Goal: Task Accomplishment & Management: Complete application form

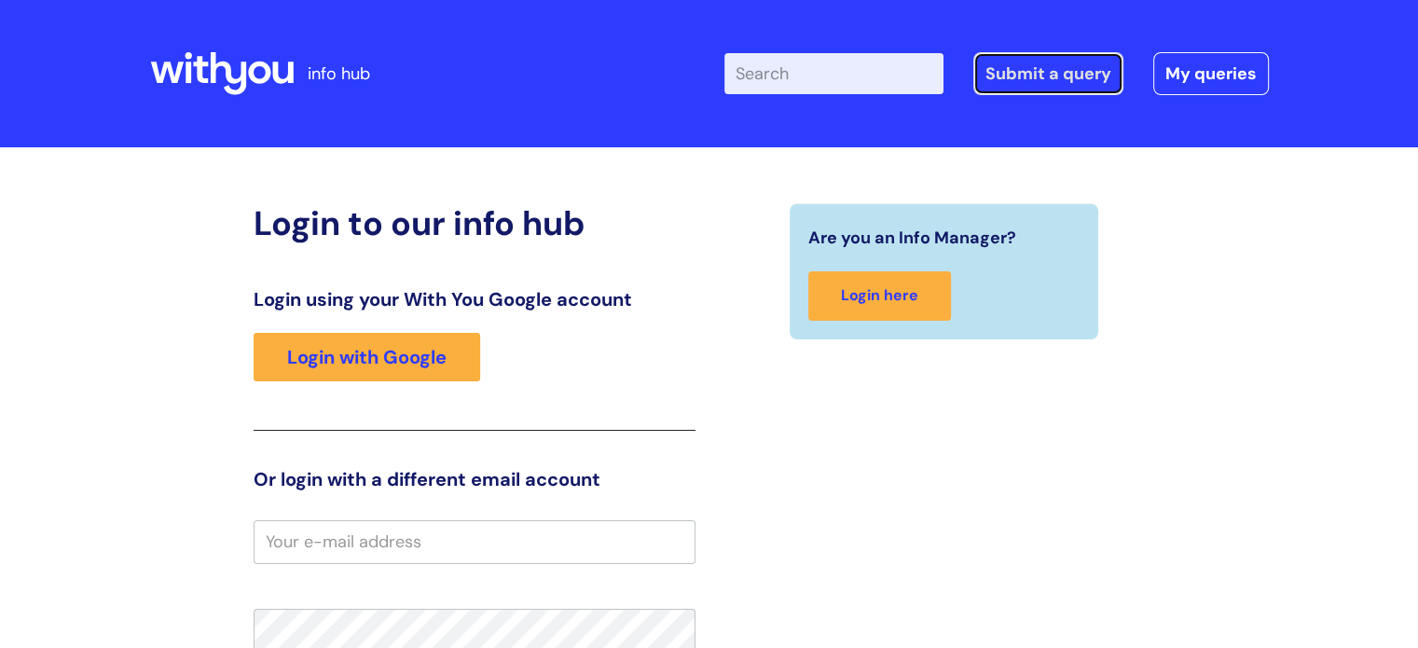
click at [1073, 80] on link "Submit a query" at bounding box center [1048, 73] width 150 height 43
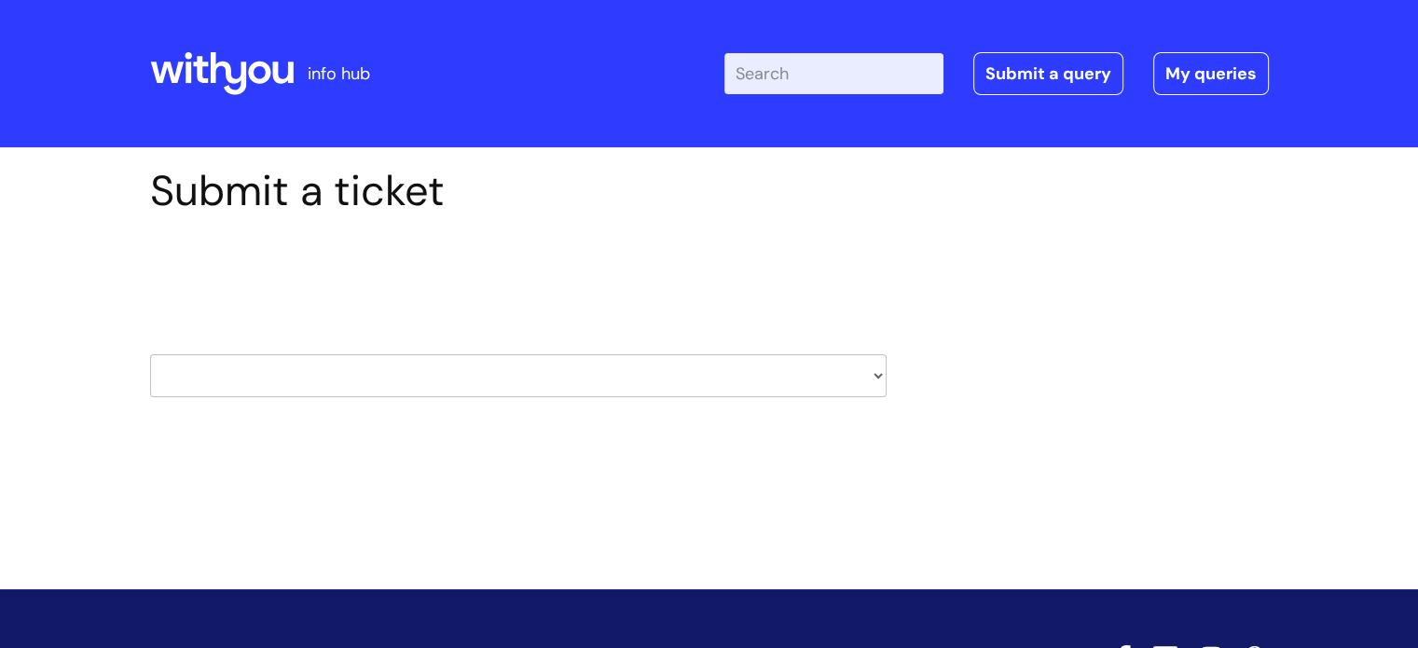
click at [870, 366] on select "HR / People IT and Support Clinical Drug Alerts Finance Accounts Data Support T…" at bounding box center [518, 375] width 737 height 43
select select "it_and_support"
click at [150, 354] on select "HR / People IT and Support Clinical Drug Alerts Finance Accounts Data Support T…" at bounding box center [518, 375] width 737 height 43
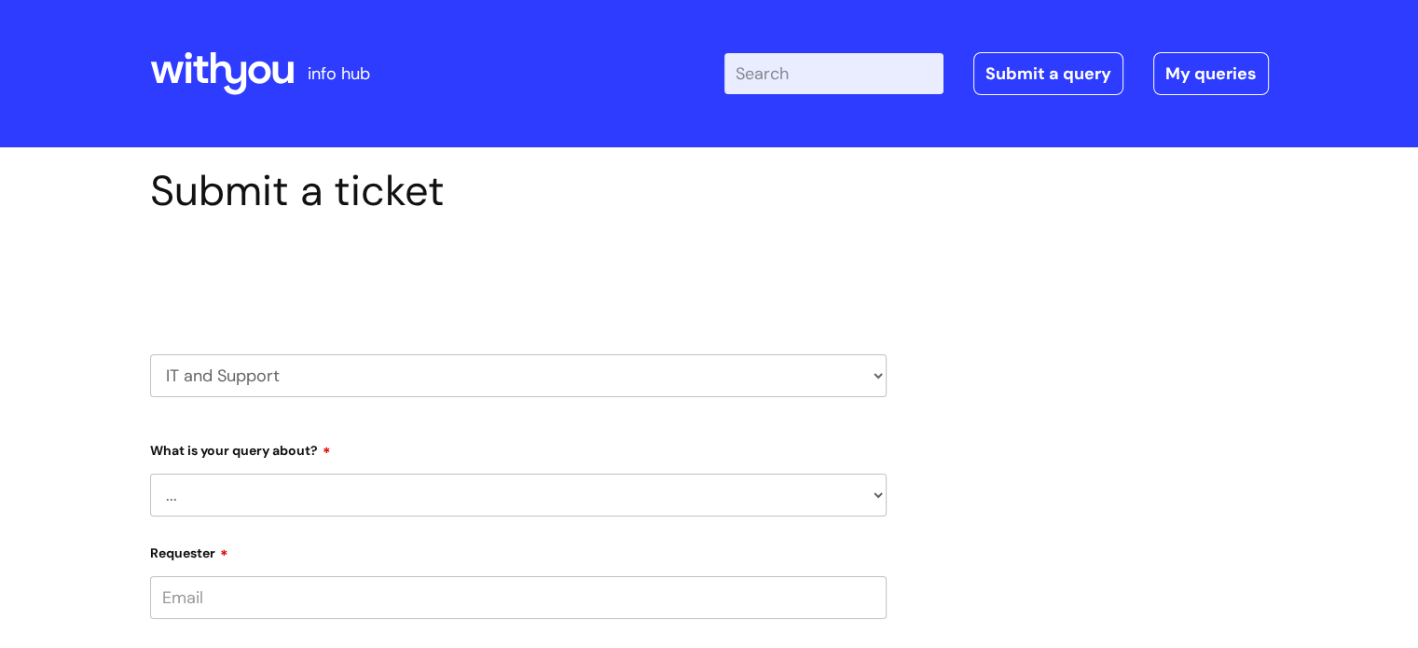
click at [865, 499] on select "... Mobile Phone Reset & MFA Accounts, Starters and Leavers IT Hardware issue I…" at bounding box center [518, 495] width 737 height 43
click at [150, 474] on select "... Mobile Phone Reset & MFA Accounts, Starters and Leavers IT Hardware issue I…" at bounding box center [518, 495] width 737 height 43
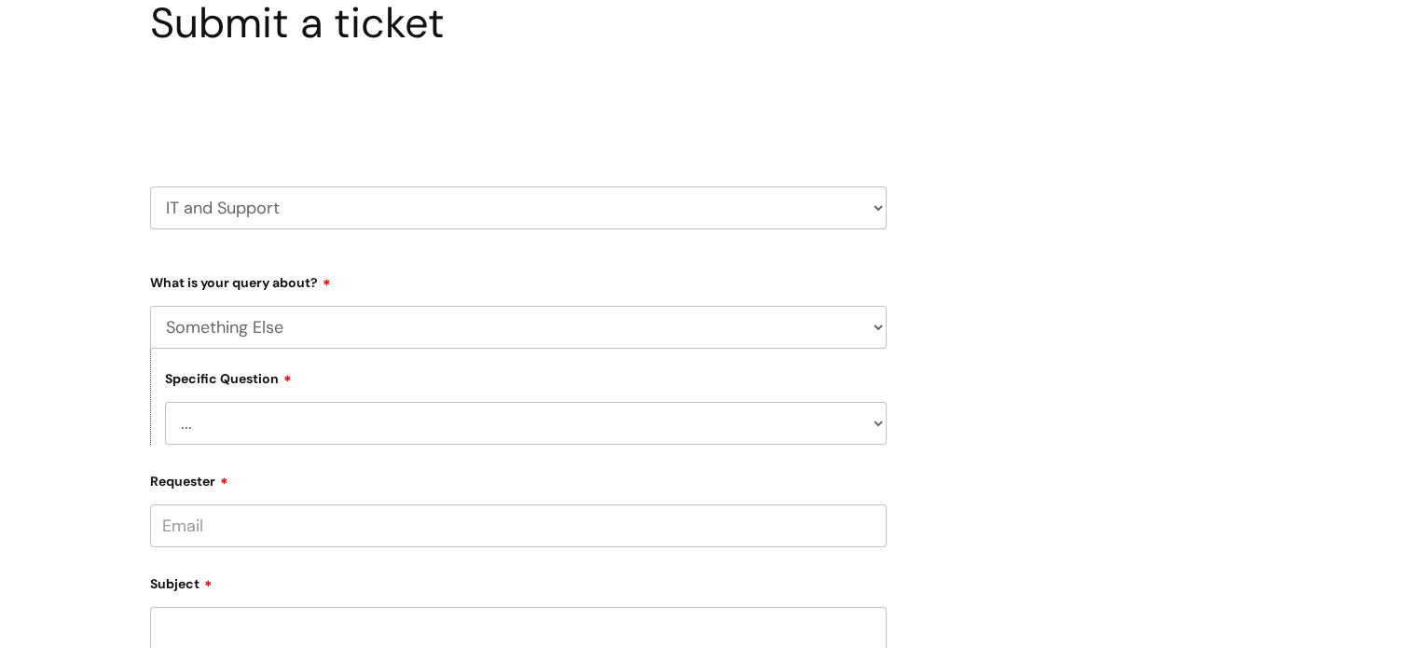
scroll to position [175, 0]
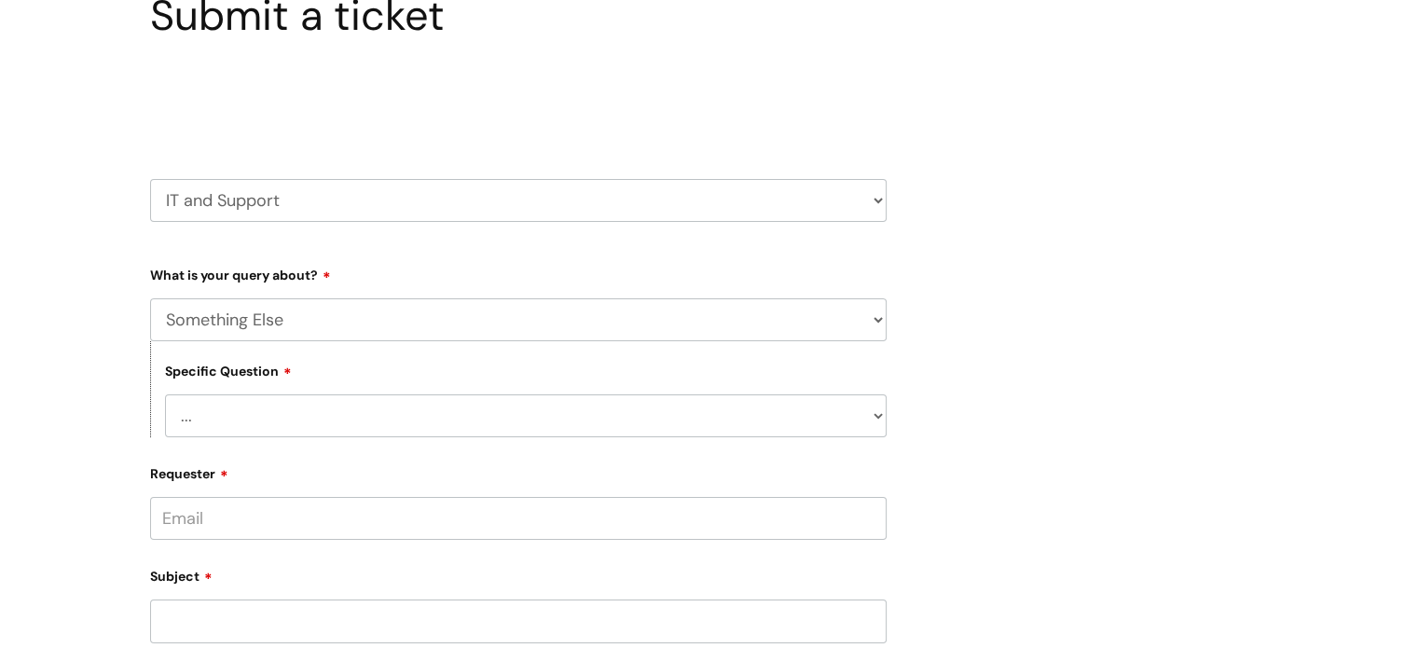
click at [190, 420] on select "... My problem is not listed" at bounding box center [526, 415] width 722 height 43
click at [232, 419] on select "... My problem is not listed" at bounding box center [526, 415] width 722 height 43
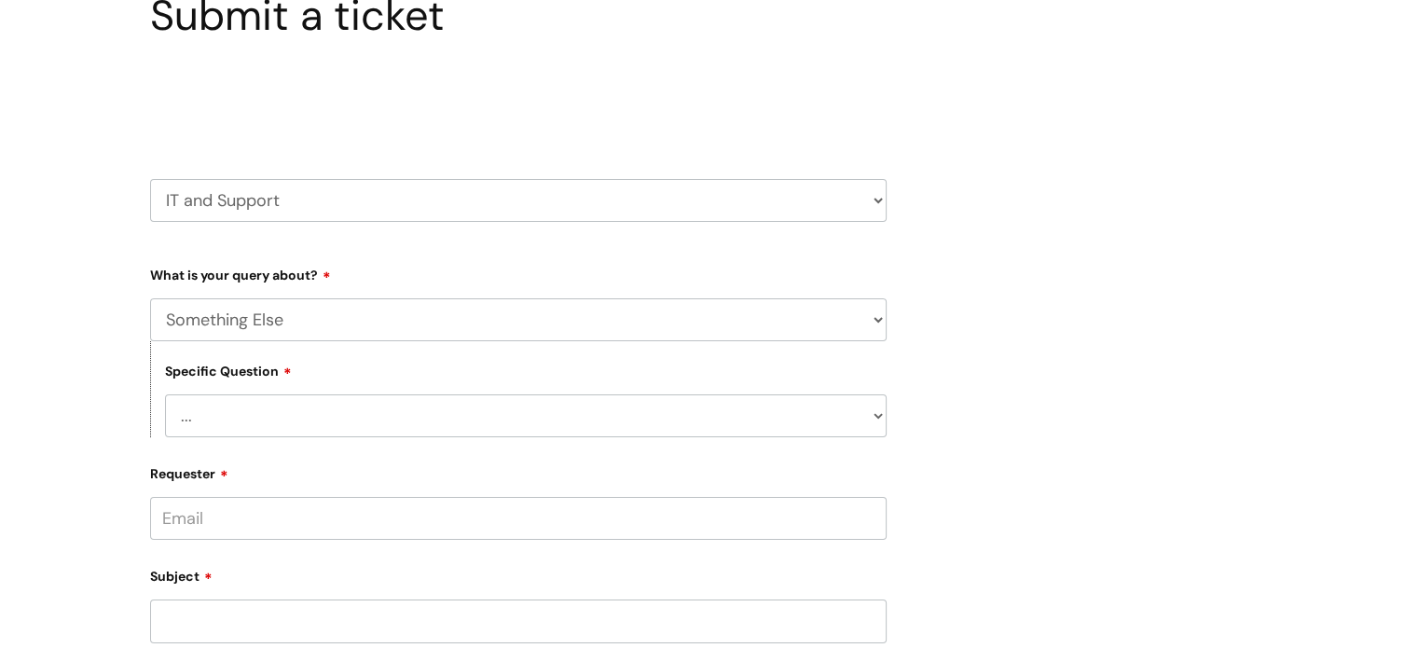
click at [876, 408] on select "... My problem is not listed" at bounding box center [526, 415] width 722 height 43
click at [197, 421] on select "... My problem is not listed" at bounding box center [526, 415] width 722 height 43
click at [882, 323] on select "... Mobile Phone Reset & MFA Accounts, Starters and Leavers IT Hardware issue I…" at bounding box center [518, 319] width 737 height 43
select select "IT Hardware issue"
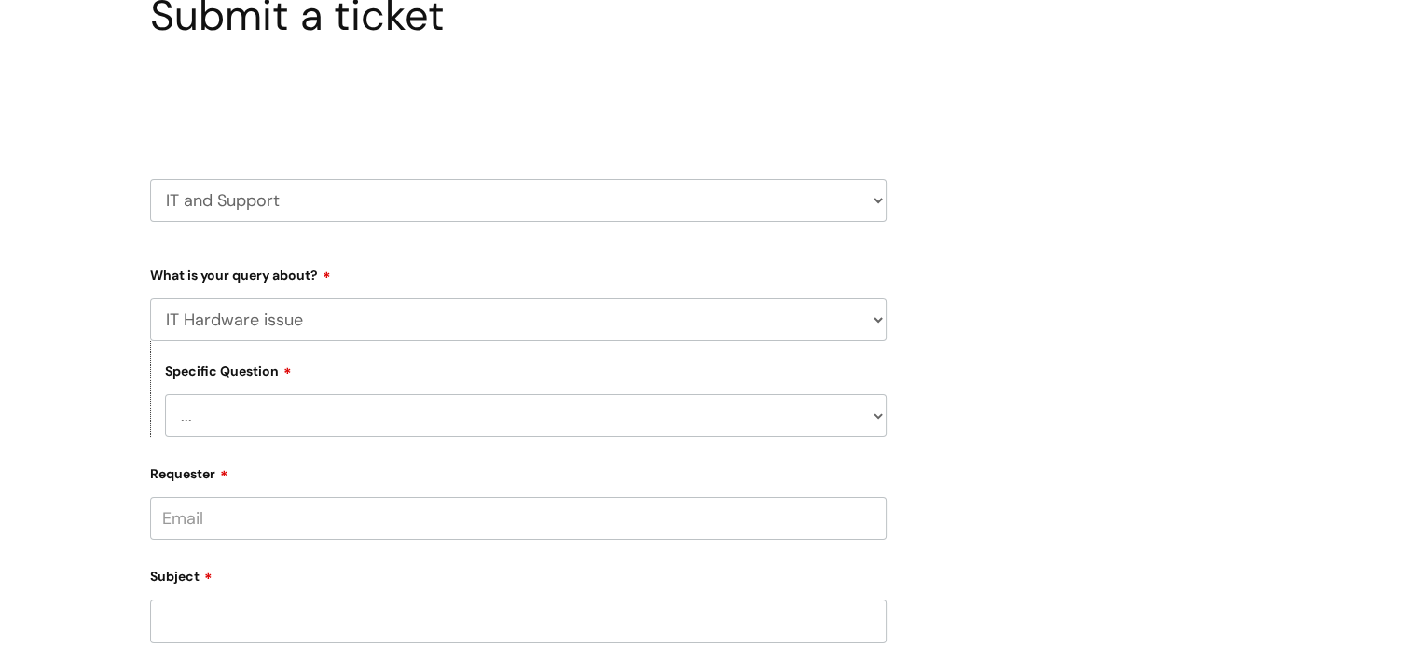
click at [150, 298] on select "... Mobile Phone Reset & MFA Accounts, Starters and Leavers IT Hardware issue I…" at bounding box center [518, 319] width 737 height 43
click at [249, 421] on select "... I need a new or replacement ... I’m waiting for new or replacement hardware…" at bounding box center [526, 415] width 722 height 43
select select "Problem with Laptop or Chromebook"
click at [165, 394] on select "... I need a new or replacement ... I’m waiting for new or replacement hardware…" at bounding box center [526, 415] width 722 height 43
click at [884, 518] on select "... I’ve no sound / microphone I’ve got no internet or wifi I’ve got no camera …" at bounding box center [526, 511] width 722 height 43
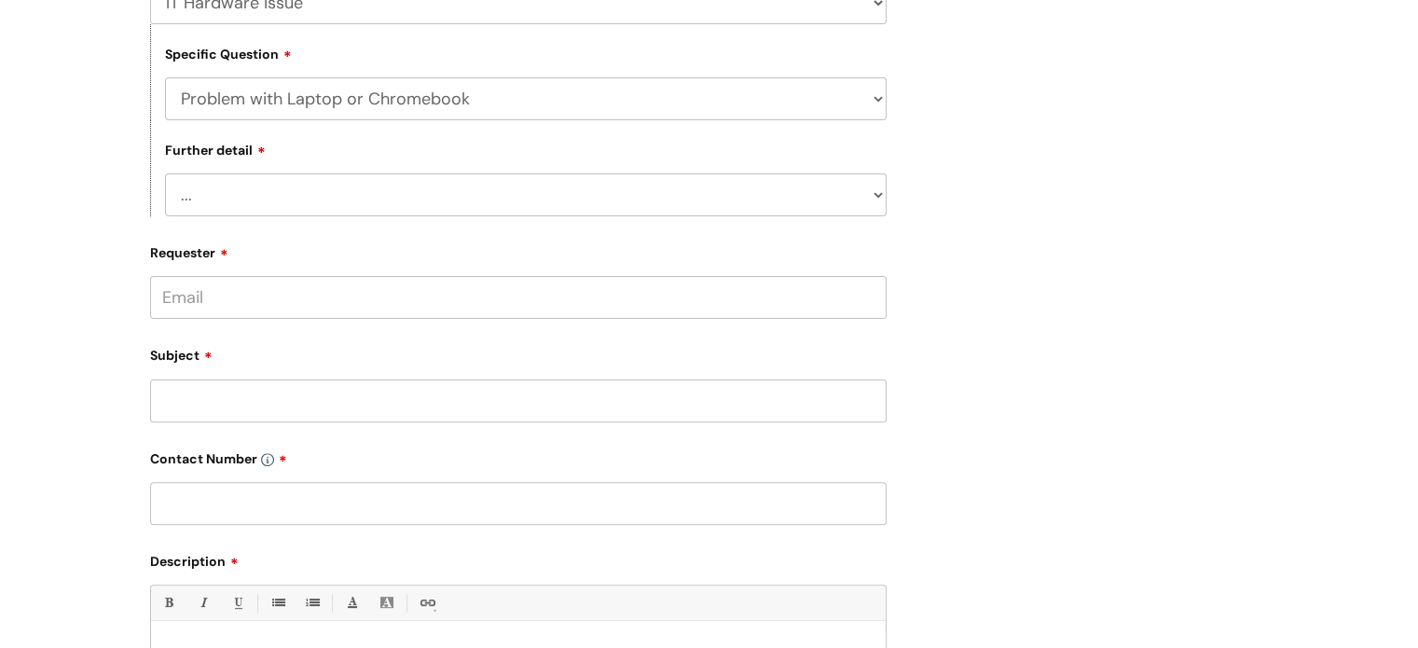
scroll to position [522, 0]
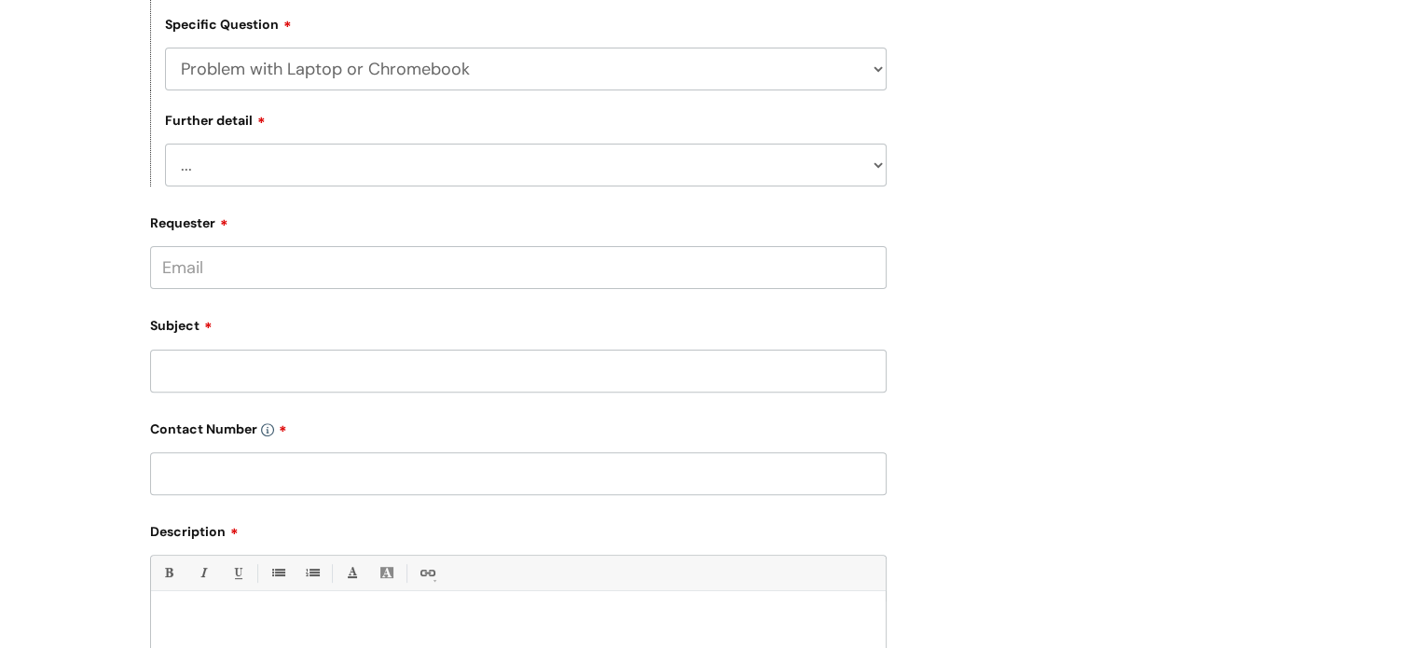
click at [591, 259] on input "Requester" at bounding box center [518, 267] width 737 height 43
type input "[PERSON_NAME][EMAIL_ADDRESS][DOMAIN_NAME]"
click at [163, 365] on div "Subject" at bounding box center [518, 351] width 737 height 83
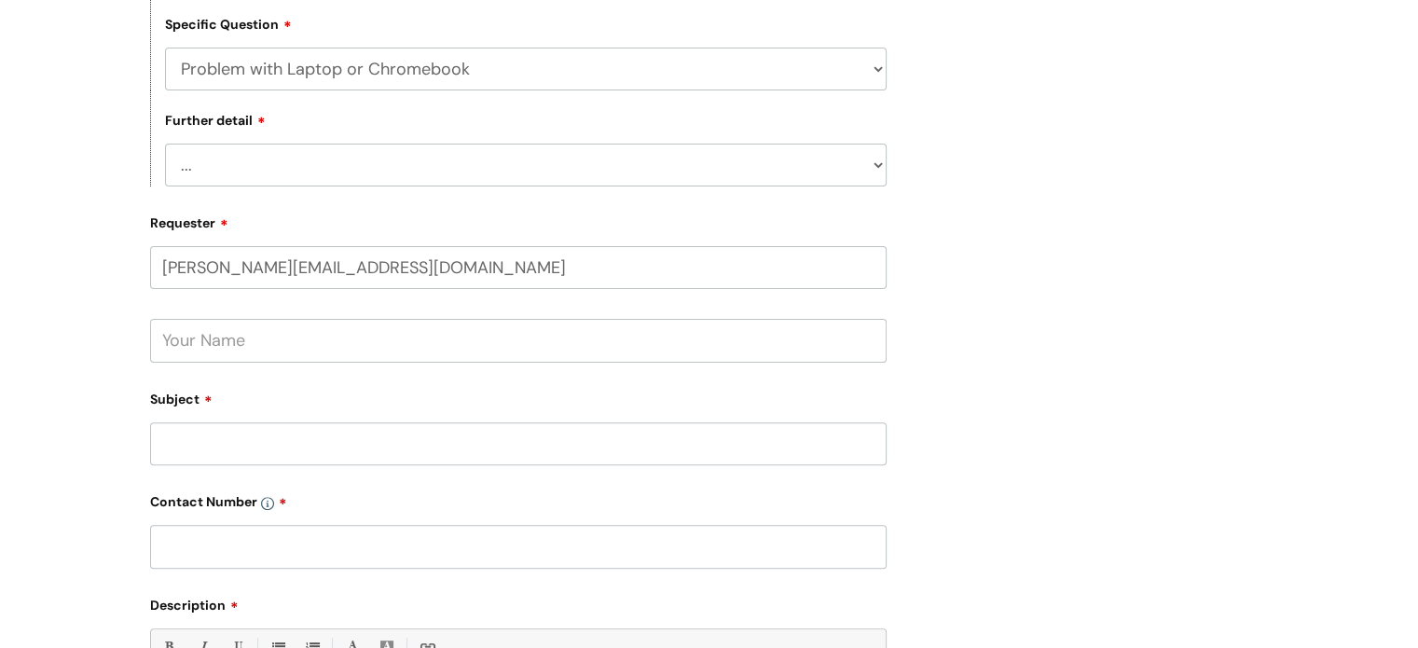
click at [199, 345] on input "text" at bounding box center [518, 340] width 737 height 43
type input "[PERSON_NAME]"
click at [170, 461] on input "Subject" at bounding box center [518, 443] width 737 height 43
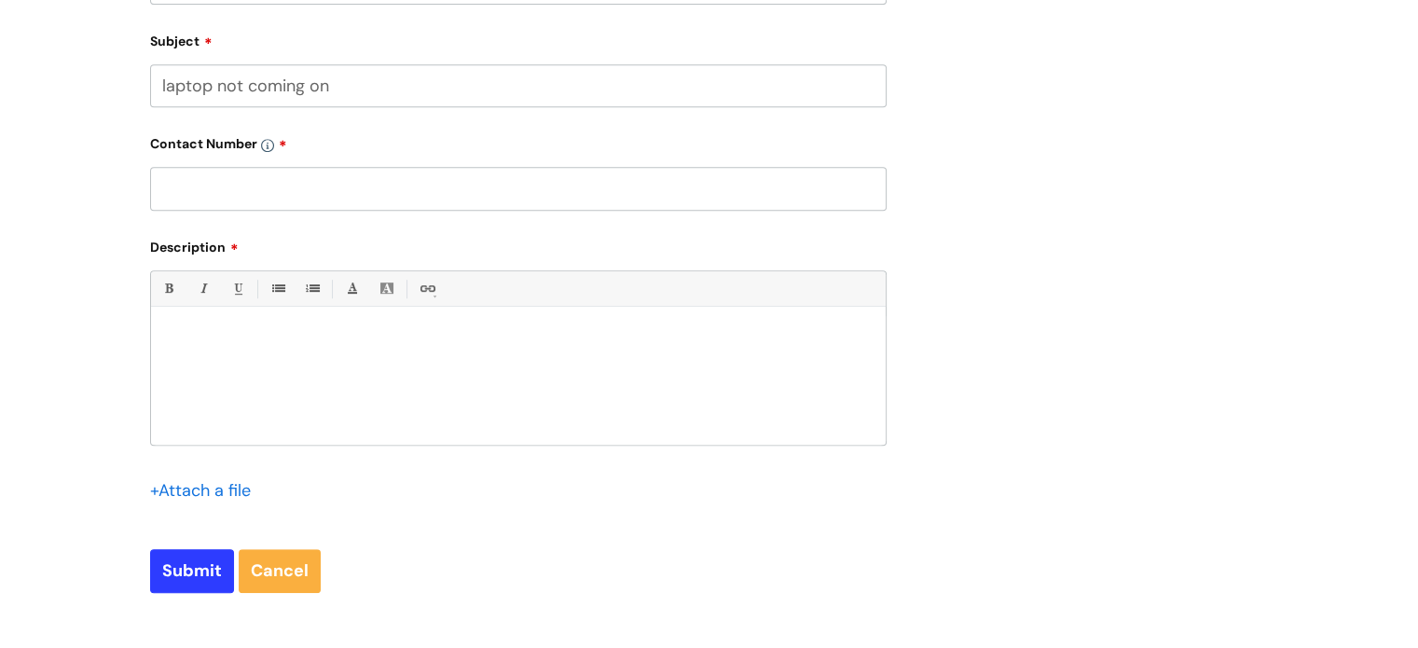
scroll to position [887, 0]
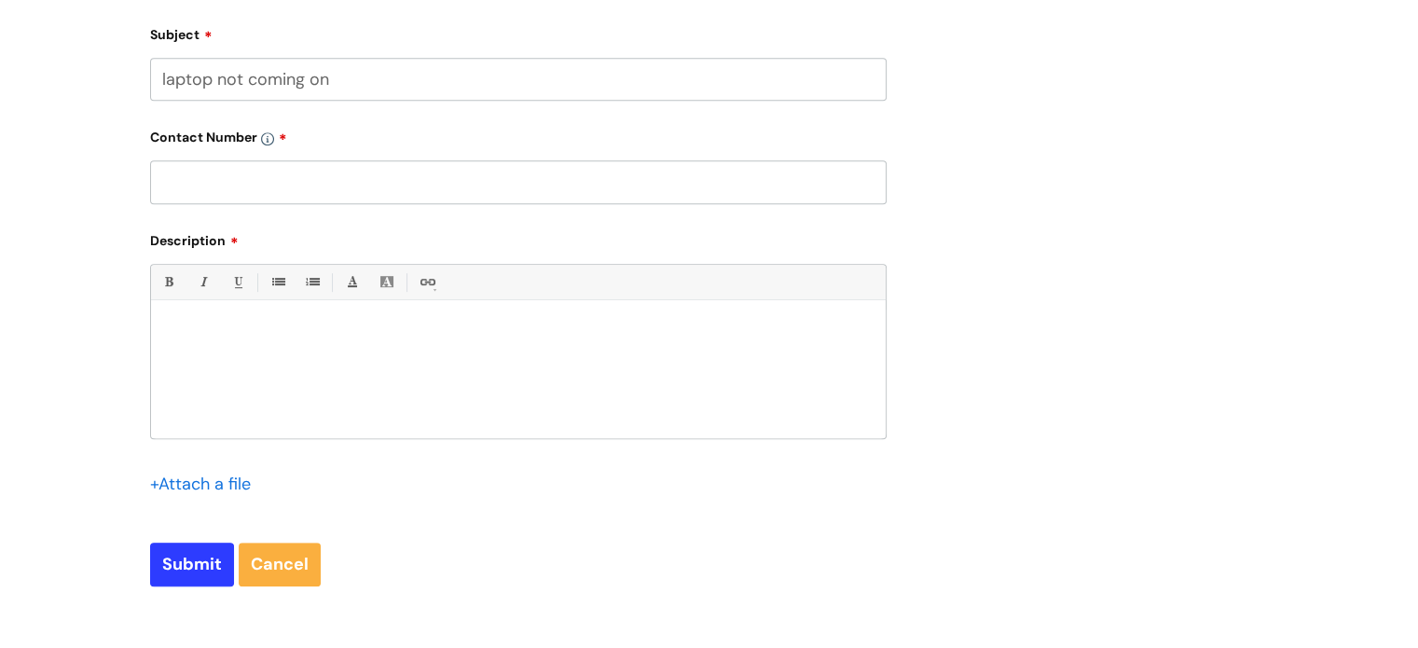
type input "laptop not coming on"
click at [228, 338] on p at bounding box center [518, 332] width 707 height 17
click at [739, 333] on p "the laptop for the IPS worker is [PERSON_NAME], went off and would not come on,…" at bounding box center [518, 332] width 707 height 17
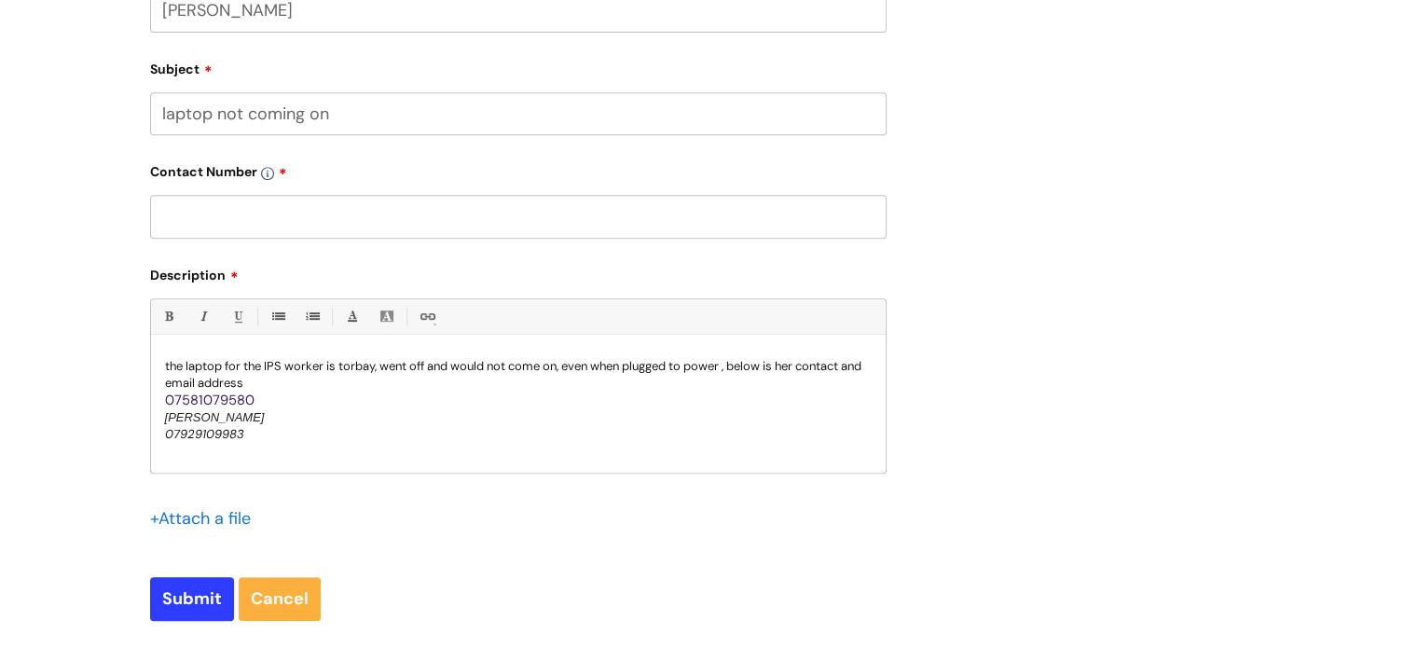
scroll to position [854, 0]
click at [205, 228] on input "text" at bounding box center [518, 214] width 737 height 43
paste input "07581079580"
type input "07581079580"
click at [255, 398] on p "07581079580" at bounding box center [518, 399] width 707 height 18
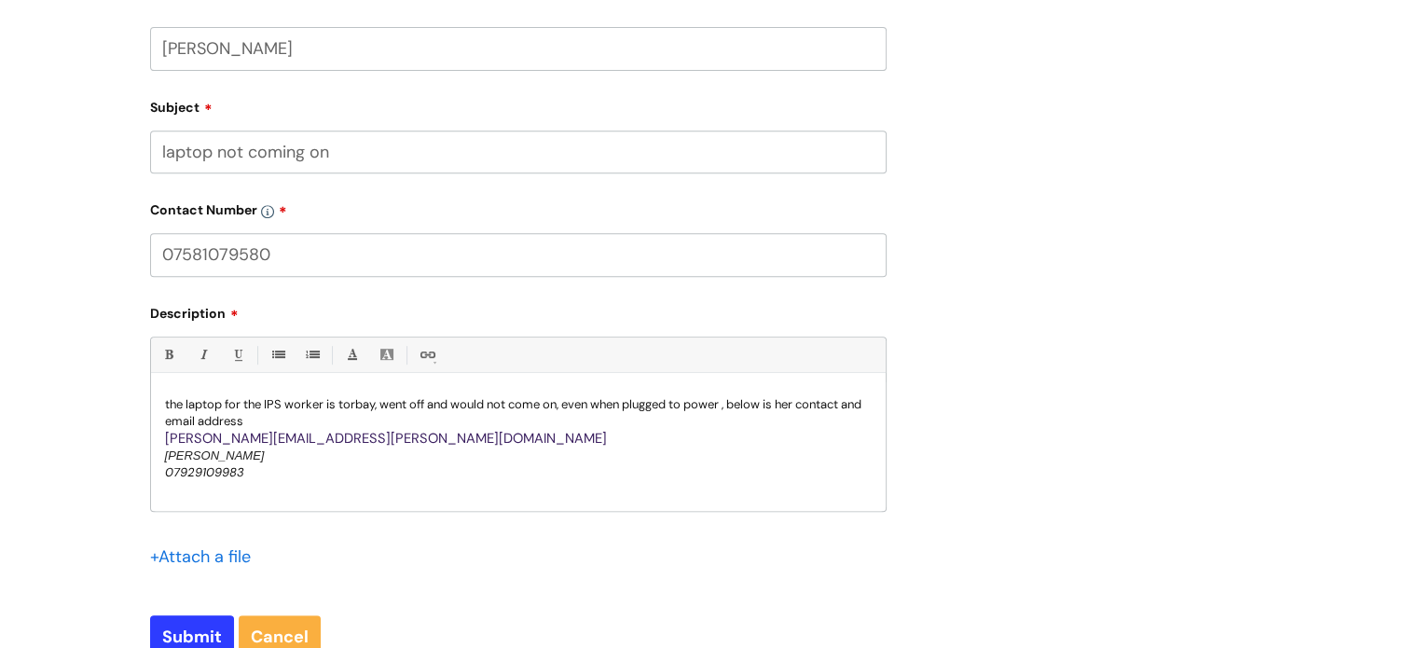
scroll to position [817, 0]
click at [274, 421] on p "the laptop for the IPS worker is torbay, went off and would not come on, even w…" at bounding box center [518, 410] width 707 height 34
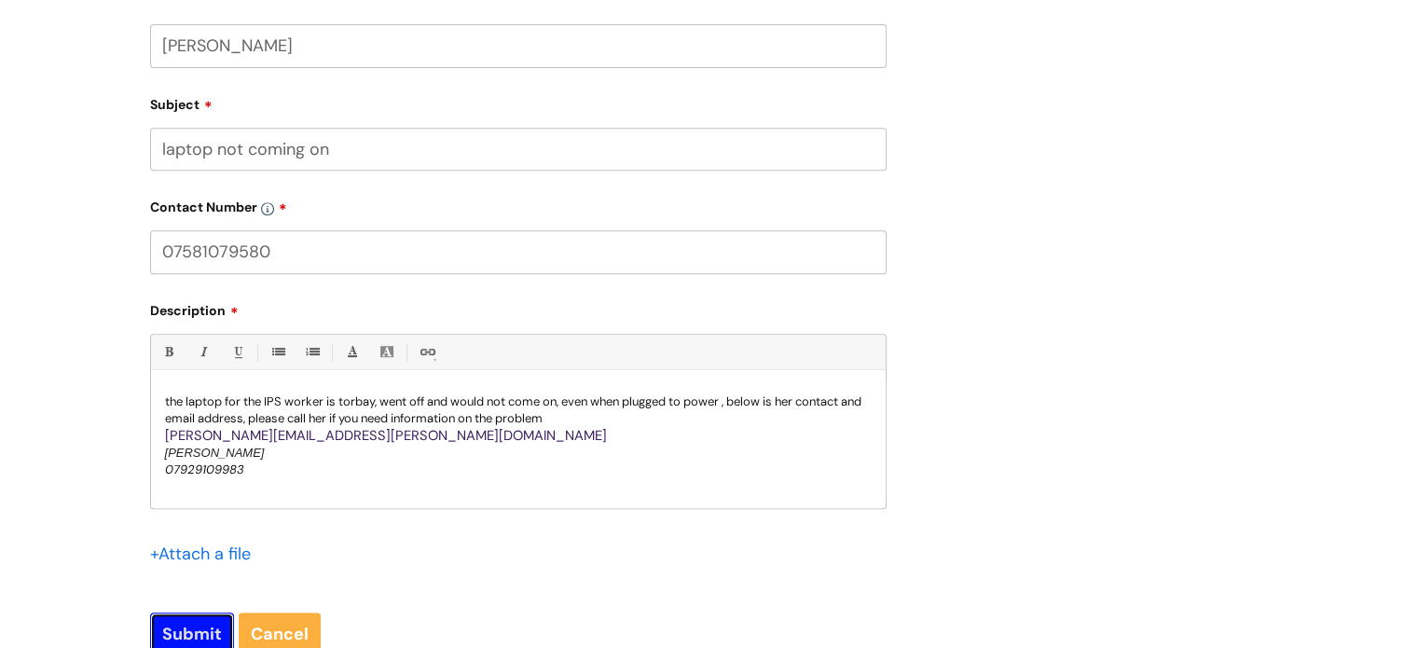
click at [176, 621] on input "Submit" at bounding box center [192, 634] width 84 height 43
click at [197, 618] on input "Submit" at bounding box center [192, 635] width 84 height 43
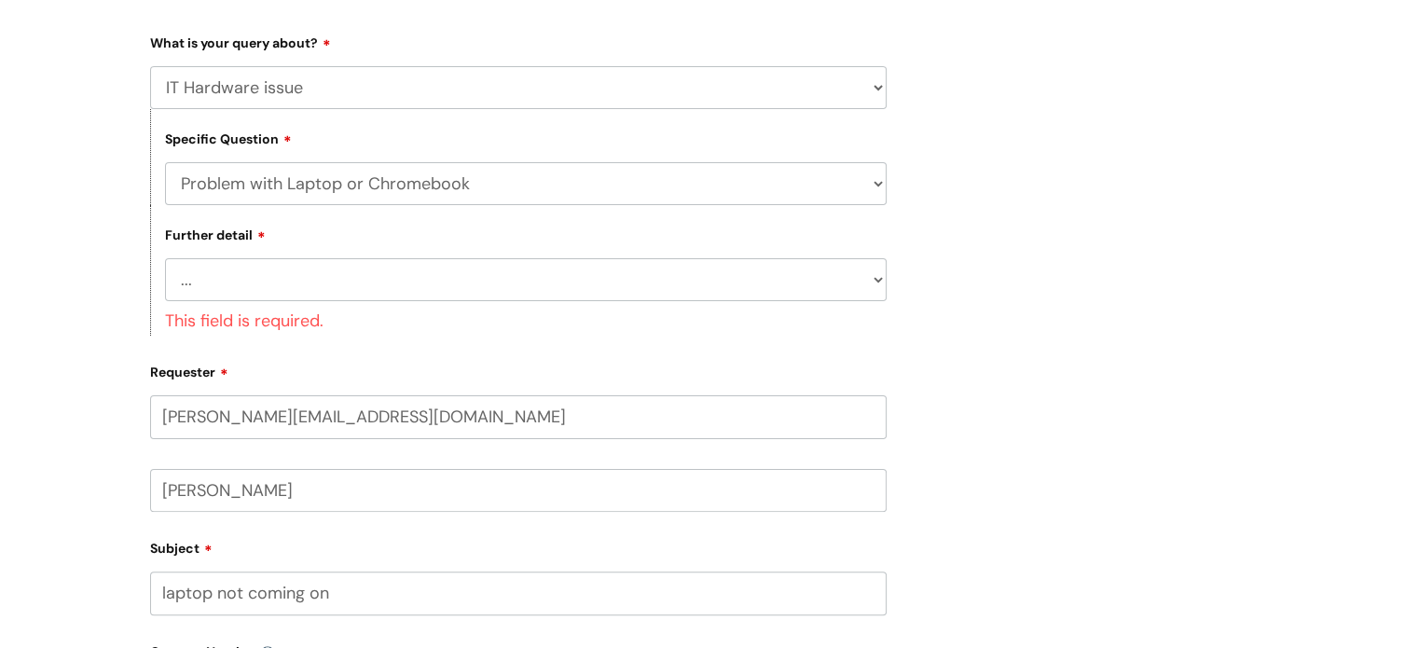
scroll to position [406, 0]
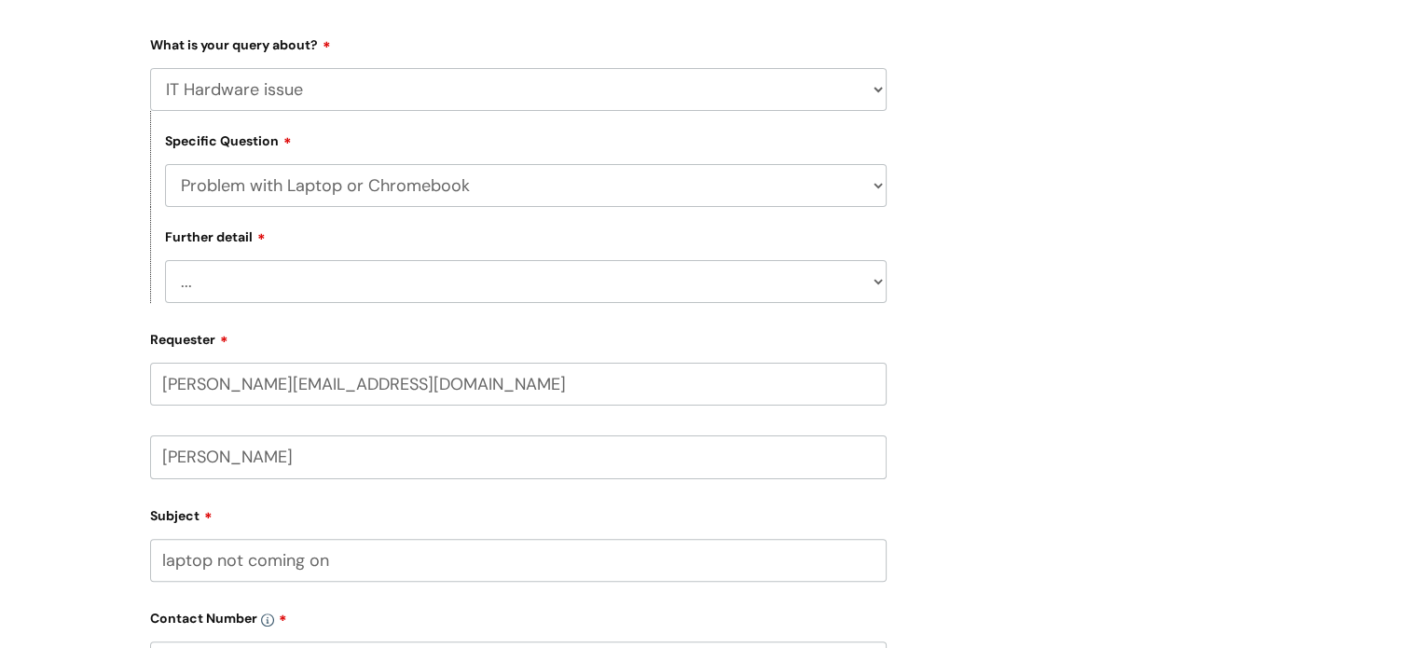
click at [878, 278] on select "... I’ve no sound / microphone I’ve got no internet or wifi I’ve got no camera …" at bounding box center [526, 281] width 722 height 43
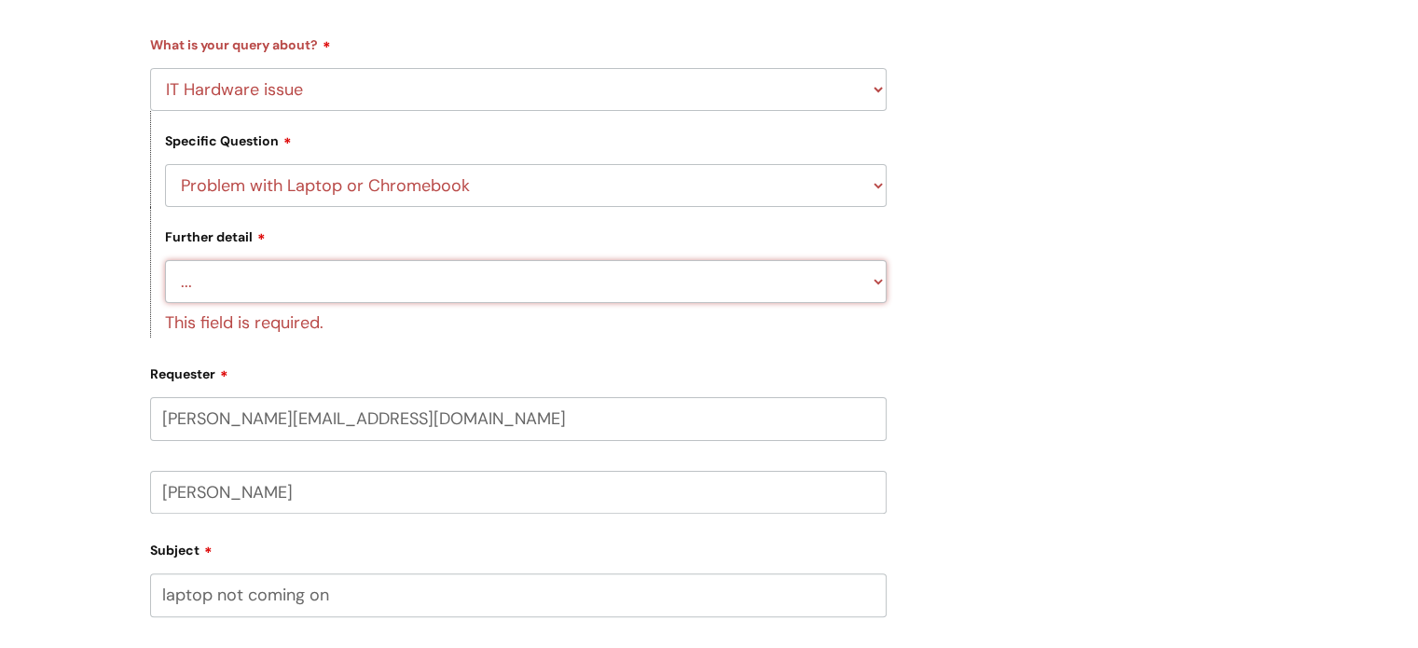
select select "I’ve got a display issue"
click at [165, 261] on select "... I’ve no sound / microphone I’ve got no internet or wifi I’ve got no camera …" at bounding box center [526, 281] width 722 height 43
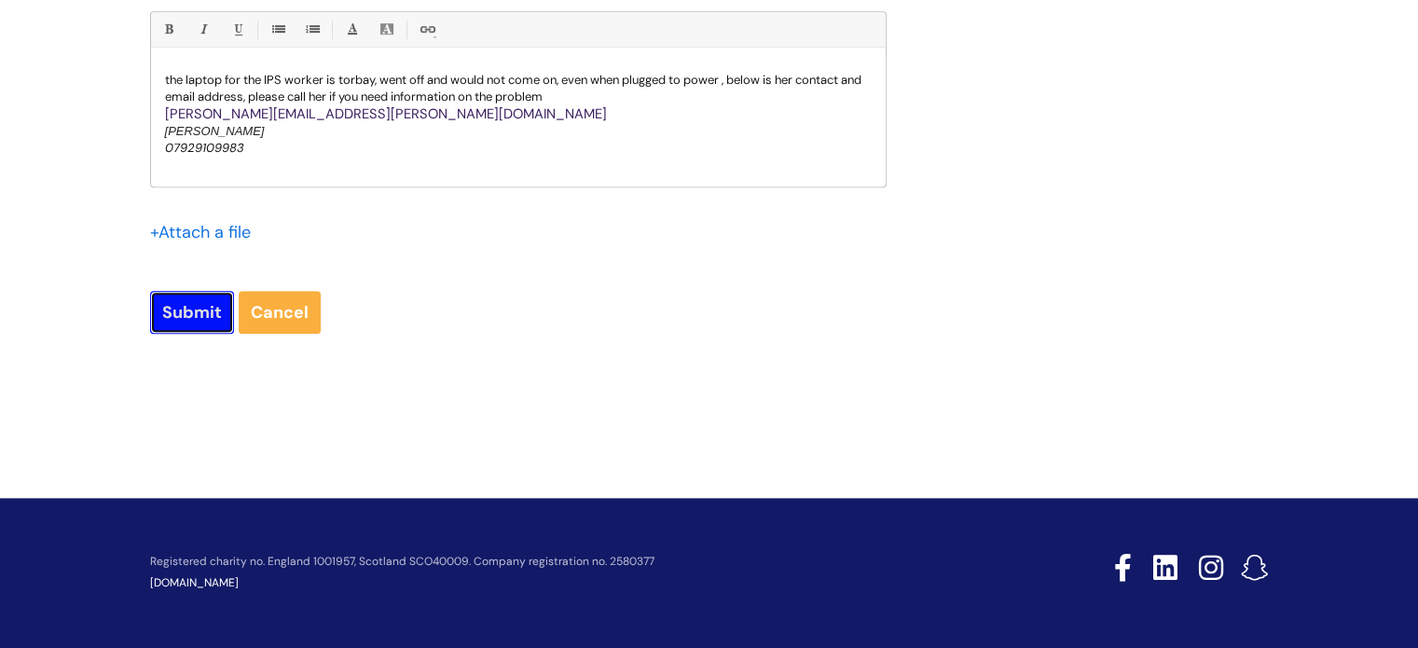
scroll to position [1138, 0]
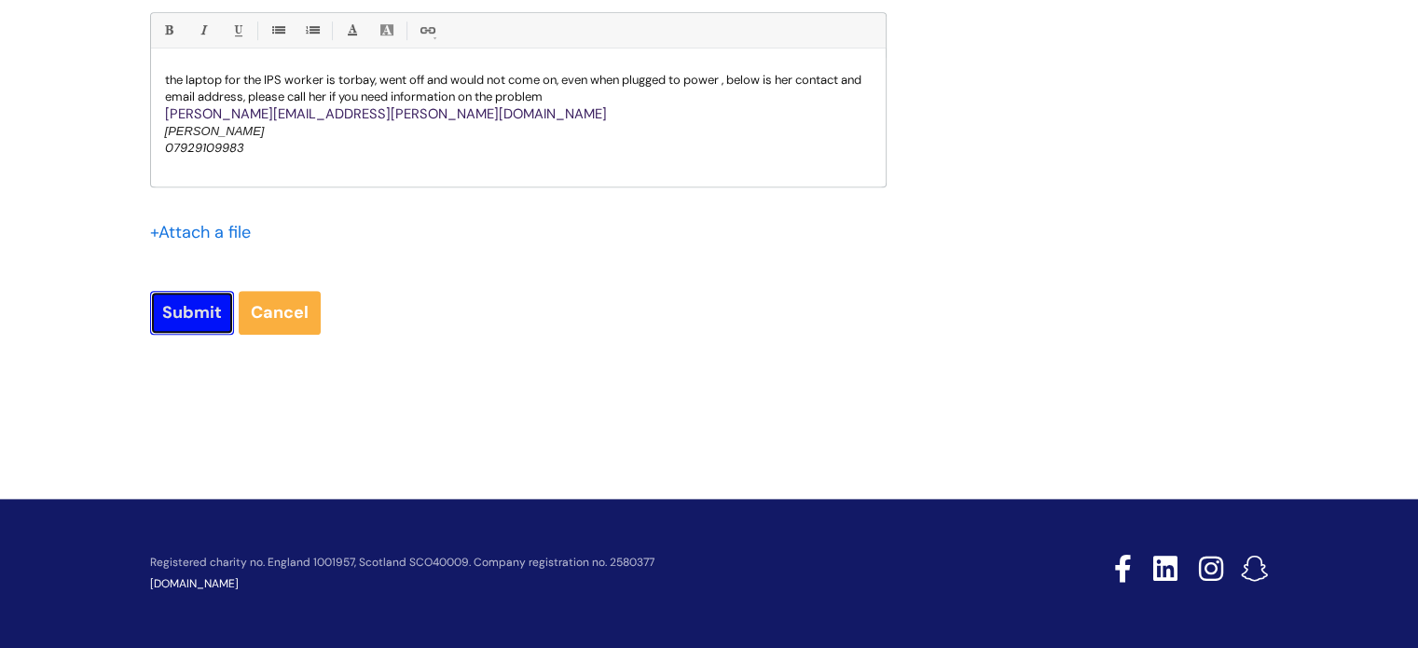
click at [176, 324] on input "Submit" at bounding box center [192, 312] width 84 height 43
type input "Please Wait..."
